Goal: Complete application form: Complete application form

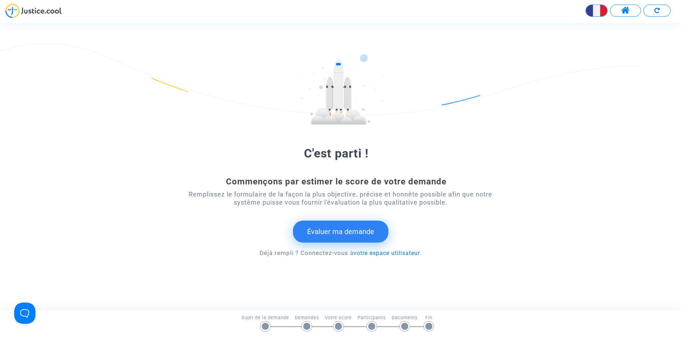
click at [338, 234] on button "Évaluer ma demande" at bounding box center [340, 232] width 95 height 22
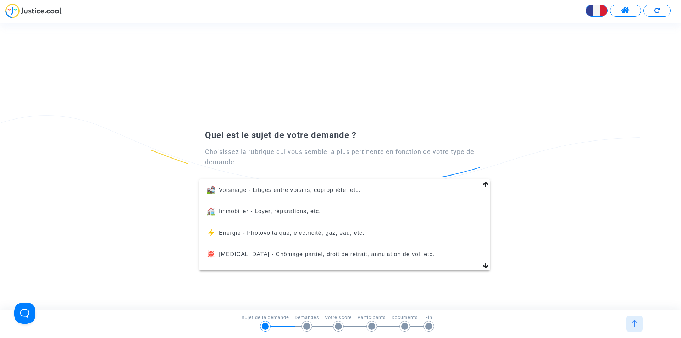
scroll to position [80, 0]
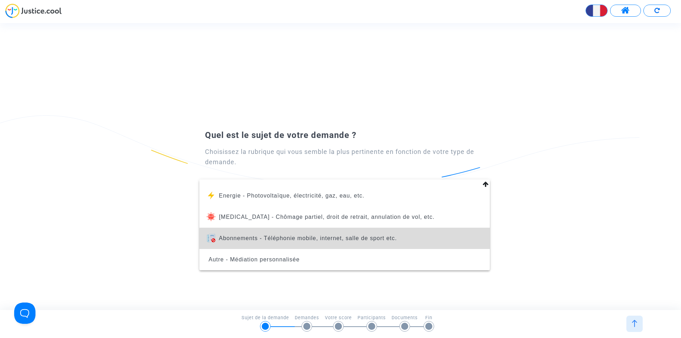
click at [360, 240] on span "Abonnements - Téléphonie mobile, internet, salle de sport etc." at bounding box center [308, 238] width 178 height 6
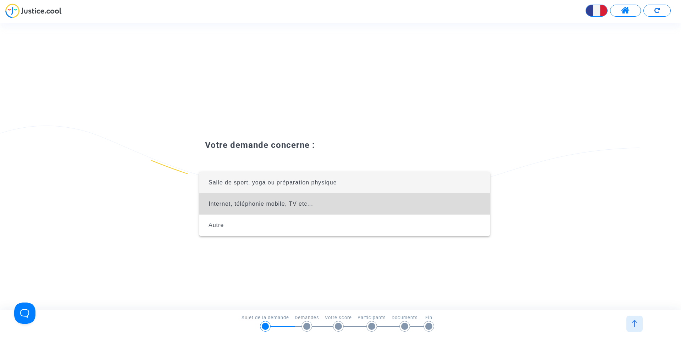
click at [298, 205] on span "Internet, téléphonie mobile, TV etc..." at bounding box center [261, 204] width 105 height 6
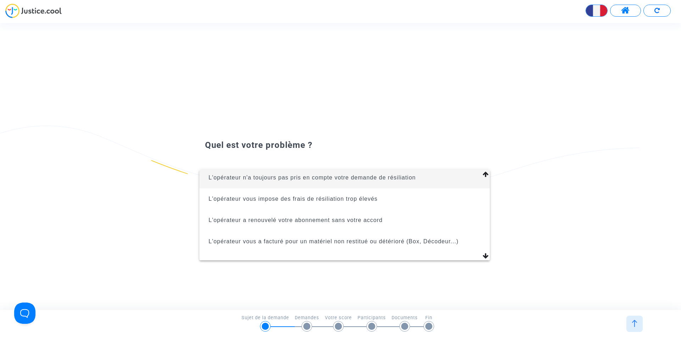
scroll to position [35, 0]
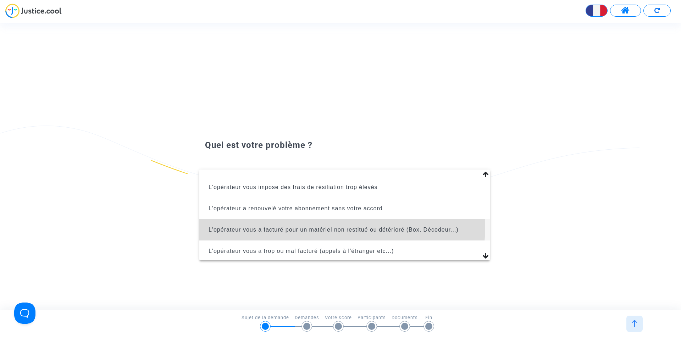
click at [316, 226] on span "L'opérateur vous a facturé pour un matériel non restitué ou détérioré (Box, Déc…" at bounding box center [344, 229] width 279 height 21
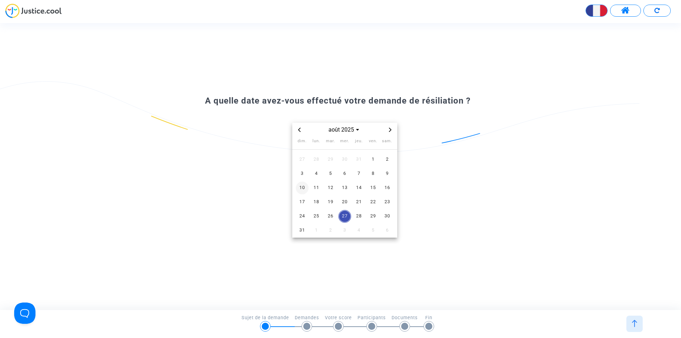
click at [303, 185] on span "10" at bounding box center [302, 188] width 13 height 13
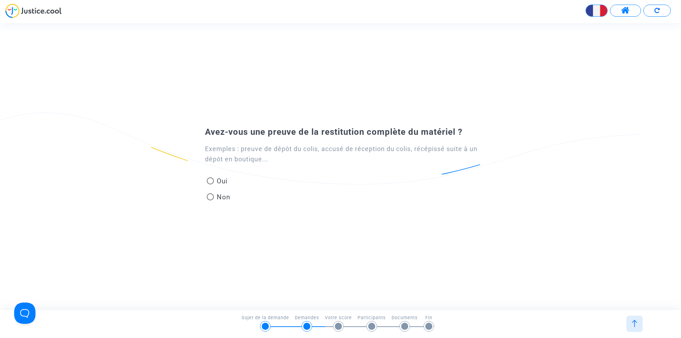
click at [212, 175] on mat-radio-group "Oui Non" at bounding box center [218, 191] width 27 height 32
click at [211, 180] on span at bounding box center [210, 180] width 7 height 7
click at [210, 185] on input "Oui" at bounding box center [210, 185] width 0 height 0
radio input "true"
